Goal: Find specific page/section: Find specific page/section

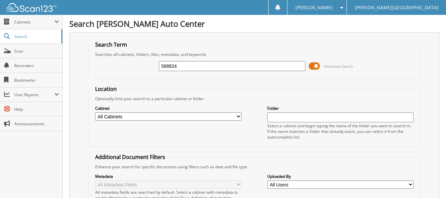
type input "568824"
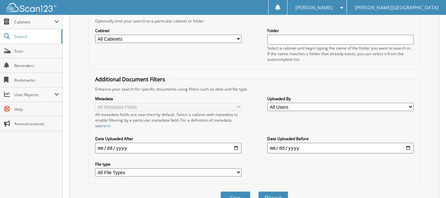
scroll to position [37, 0]
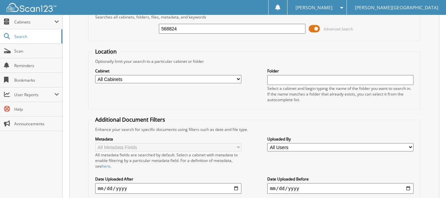
drag, startPoint x: 184, startPoint y: 29, endPoint x: 121, endPoint y: 24, distance: 63.4
click at [121, 24] on div "568824 Advanced Search" at bounding box center [254, 29] width 325 height 18
type input "5419441"
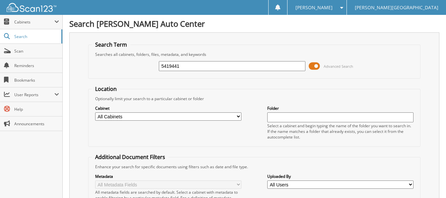
click at [192, 69] on input "5419441" at bounding box center [232, 66] width 146 height 10
type input "5"
click at [181, 69] on input "text" at bounding box center [232, 66] width 146 height 10
type input "541944"
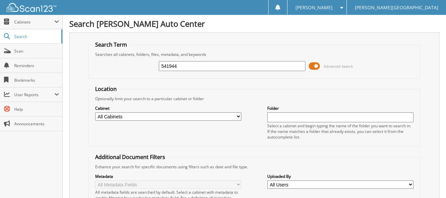
drag, startPoint x: 187, startPoint y: 67, endPoint x: 132, endPoint y: 67, distance: 54.7
click at [132, 67] on div "541944 Advanced Search" at bounding box center [254, 66] width 325 height 18
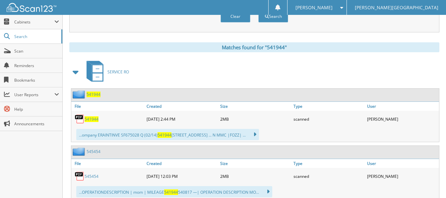
scroll to position [265, 0]
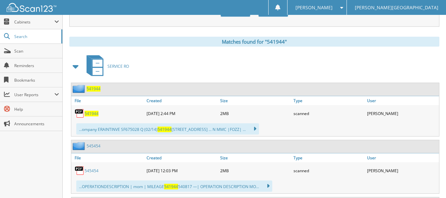
click at [93, 114] on span "541944" at bounding box center [91, 114] width 14 height 6
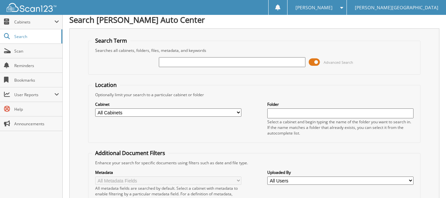
scroll to position [0, 0]
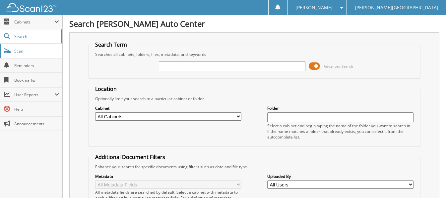
click at [14, 52] on link "Scan" at bounding box center [31, 51] width 62 height 14
